Goal: Information Seeking & Learning: Check status

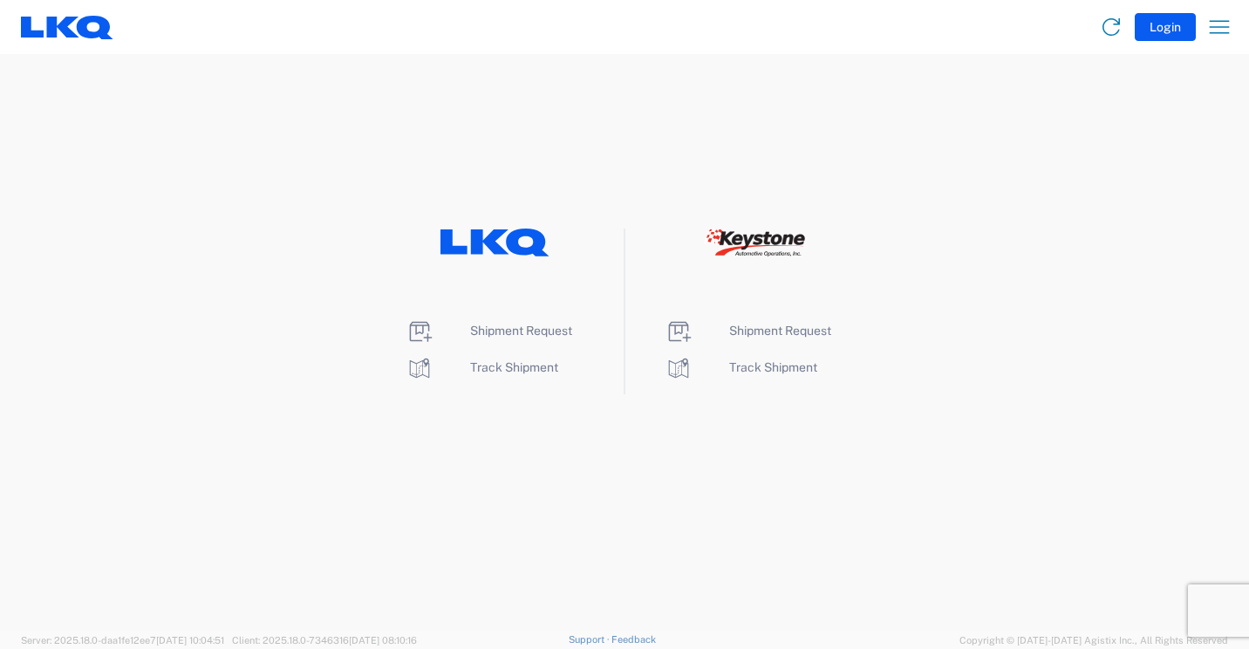
click at [503, 359] on li "Track Shipment" at bounding box center [495, 368] width 179 height 28
click at [512, 371] on span "Track Shipment" at bounding box center [514, 367] width 88 height 14
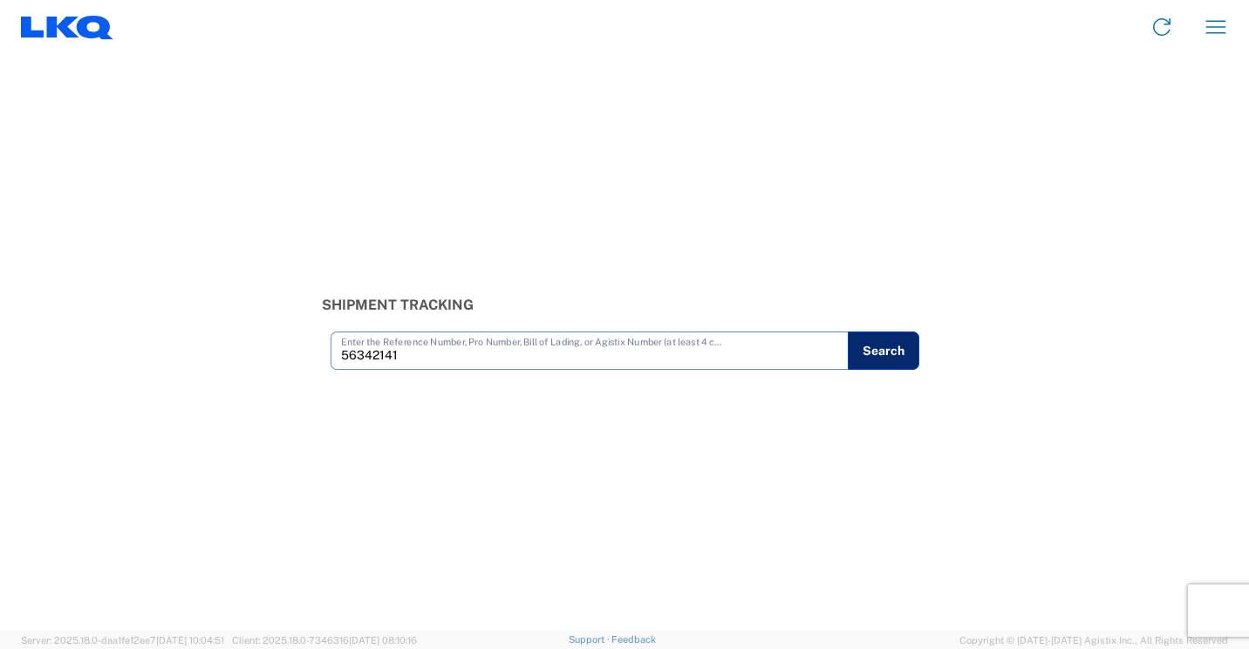
type input "56342141"
click at [886, 348] on button "Search" at bounding box center [884, 351] width 72 height 38
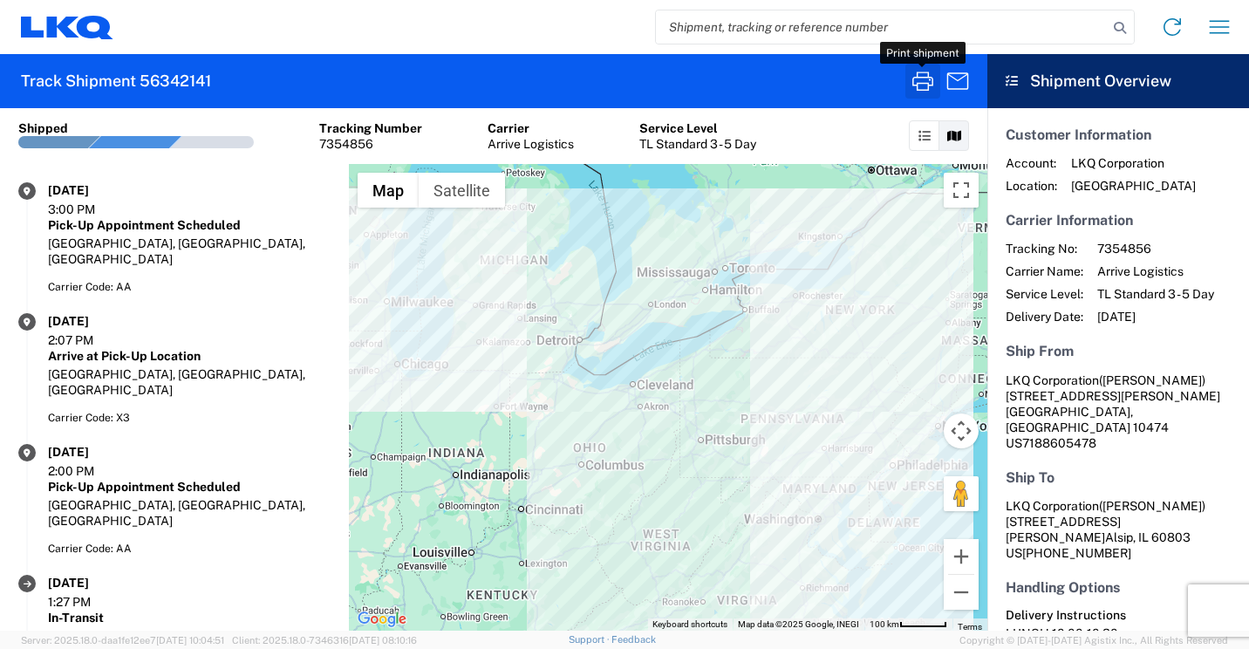
click at [921, 83] on icon "button" at bounding box center [923, 81] width 21 height 19
